Goal: Transaction & Acquisition: Purchase product/service

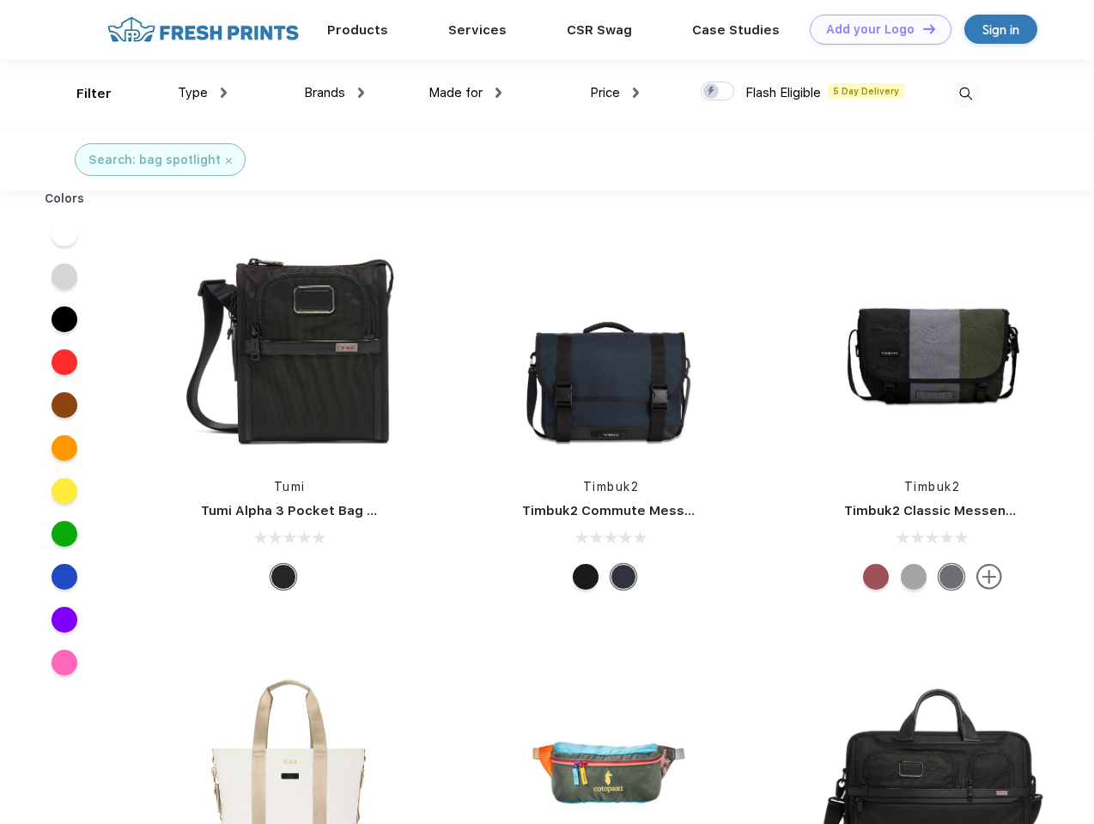
scroll to position [1, 0]
click at [874, 29] on link "Add your Logo Design Tool" at bounding box center [881, 30] width 142 height 30
click at [0, 0] on div "Design Tool" at bounding box center [0, 0] width 0 height 0
click at [921, 28] on link "Add your Logo Design Tool" at bounding box center [881, 30] width 142 height 30
click at [82, 94] on div "Filter" at bounding box center [93, 94] width 35 height 20
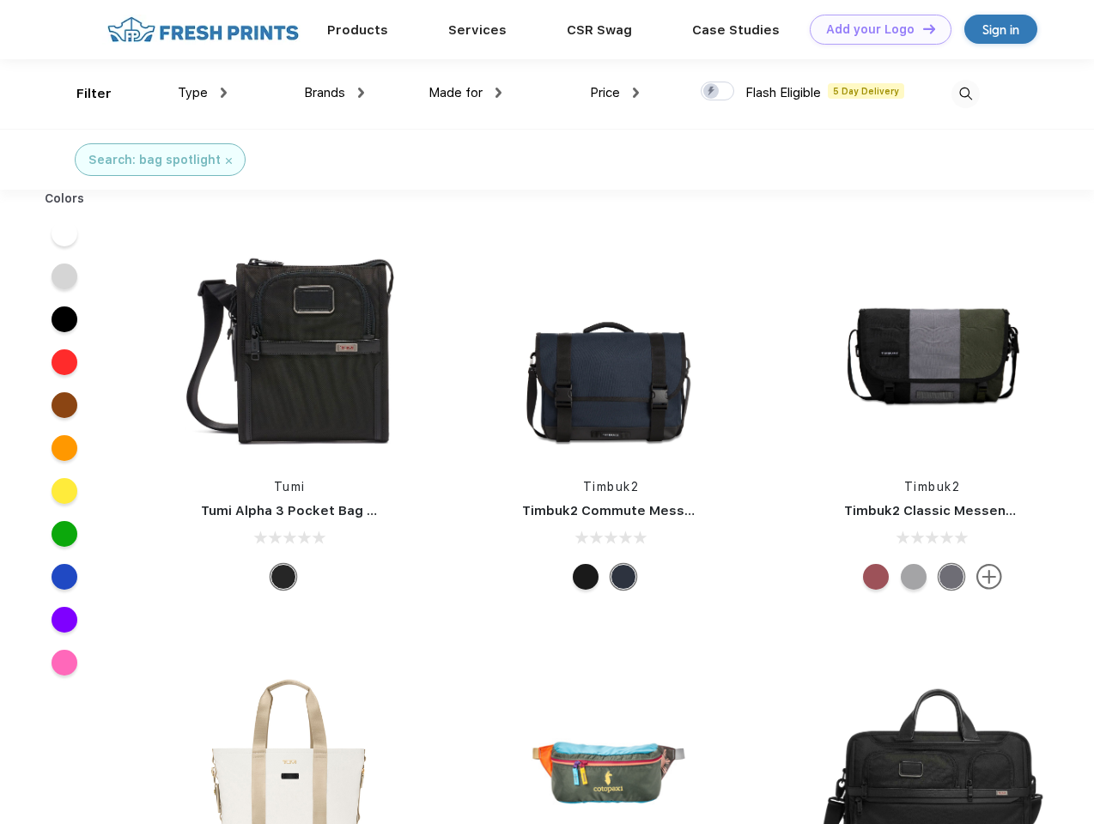
click at [203, 93] on span "Type" at bounding box center [193, 92] width 30 height 15
click at [334, 93] on span "Brands" at bounding box center [324, 92] width 41 height 15
click at [465, 93] on span "Made for" at bounding box center [455, 92] width 54 height 15
click at [615, 93] on span "Price" at bounding box center [605, 92] width 30 height 15
click at [718, 92] on div at bounding box center [717, 91] width 33 height 19
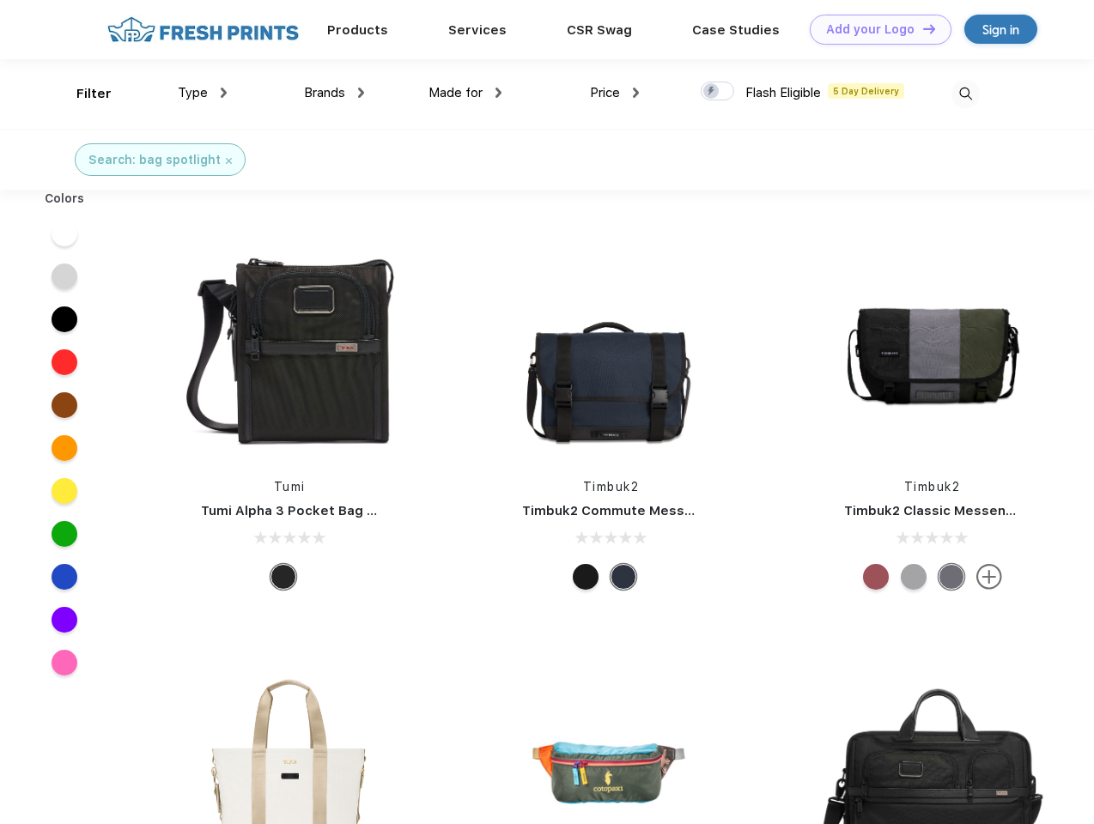
click at [712, 92] on input "checkbox" at bounding box center [706, 86] width 11 height 11
click at [965, 94] on img at bounding box center [965, 94] width 28 height 28
